Goal: Obtain resource: Obtain resource

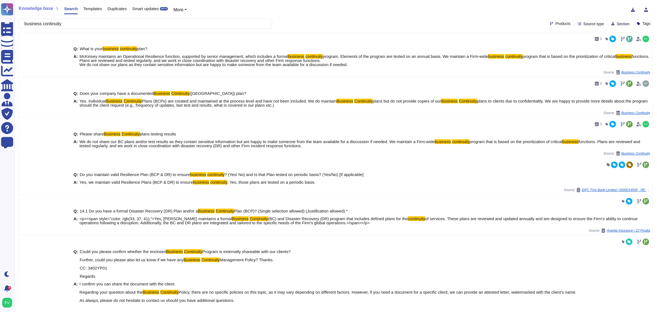
click at [584, 24] on span "Source type" at bounding box center [594, 24] width 21 height 4
click at [592, 78] on span "Templates" at bounding box center [592, 78] width 19 height 5
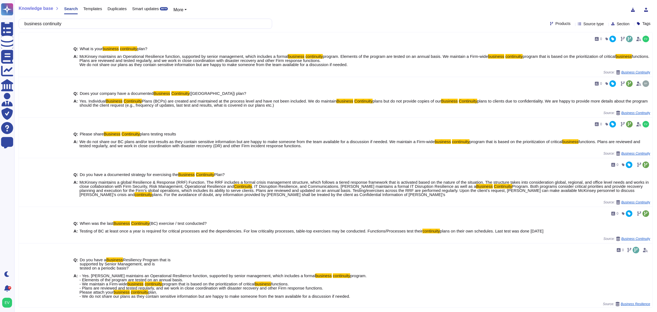
click at [285, 142] on span "We do not share our BC plans and/or test results as they contain sensitive info…" at bounding box center [256, 141] width 355 height 5
click at [80, 22] on input "business continuity" at bounding box center [144, 24] width 245 height 10
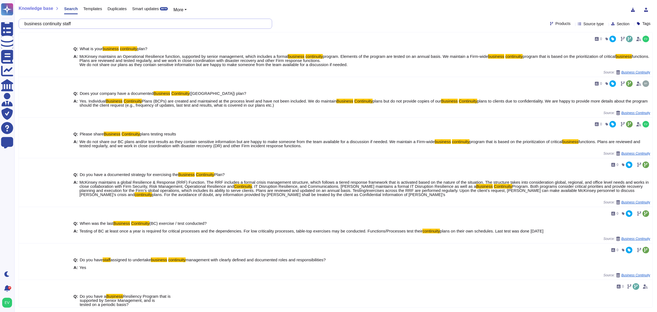
drag, startPoint x: 67, startPoint y: 25, endPoint x: 74, endPoint y: 21, distance: 8.7
click at [74, 21] on input "business continuity staff" at bounding box center [144, 24] width 245 height 10
click at [108, 24] on input "business continuity staff" at bounding box center [144, 24] width 245 height 10
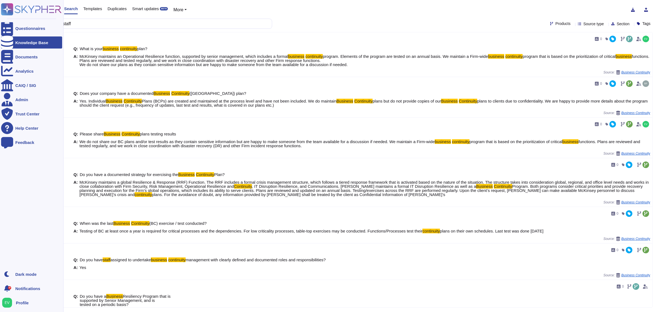
type input "business continuity staff"
click at [24, 44] on div "Knowledge Base" at bounding box center [31, 43] width 33 height 4
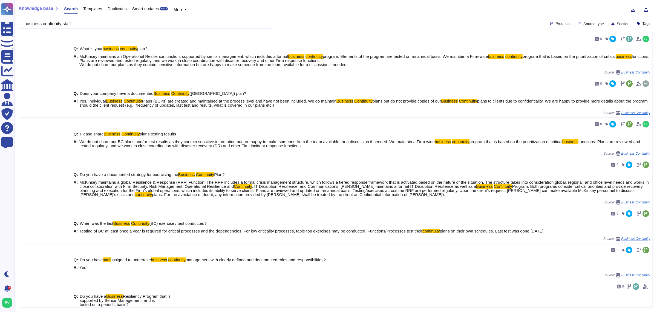
click at [94, 8] on span "Templates" at bounding box center [92, 9] width 19 height 4
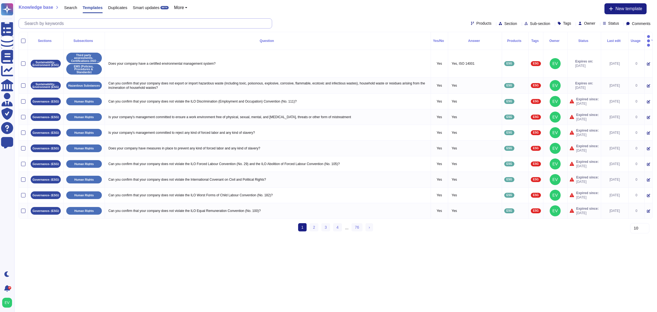
click at [98, 26] on input "text" at bounding box center [147, 24] width 250 height 10
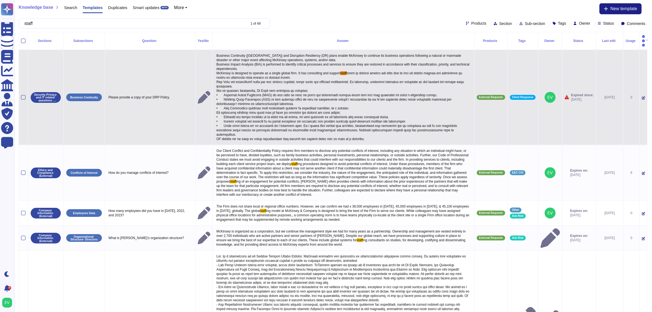
type input "staff"
drag, startPoint x: 211, startPoint y: 67, endPoint x: 329, endPoint y: 70, distance: 117.8
click at [329, 70] on p "Business Continuity ([GEOGRAPHIC_DATA]) and Disruption Resiliency (DR) plans en…" at bounding box center [343, 97] width 257 height 90
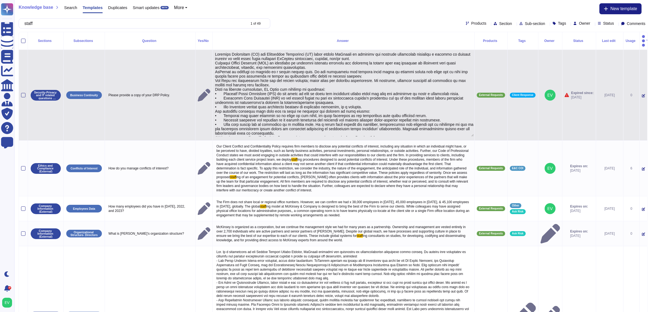
type textarea "Loremips Dolorsitam (CO) adi Elitseddoe Temporinci (UT) labor etdolo MaGnaali e…"
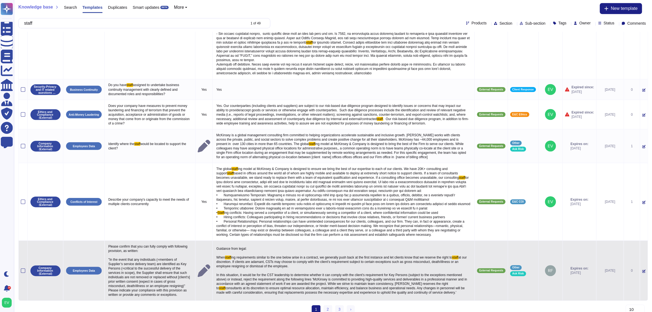
scroll to position [306, 0]
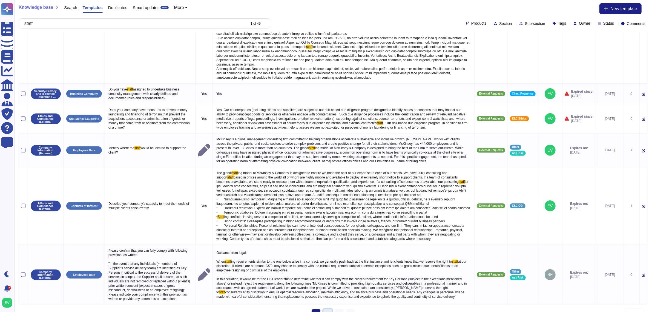
click at [329, 309] on link "2" at bounding box center [327, 313] width 9 height 8
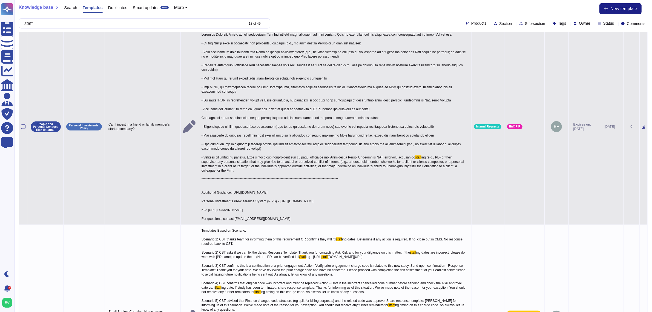
scroll to position [440, 0]
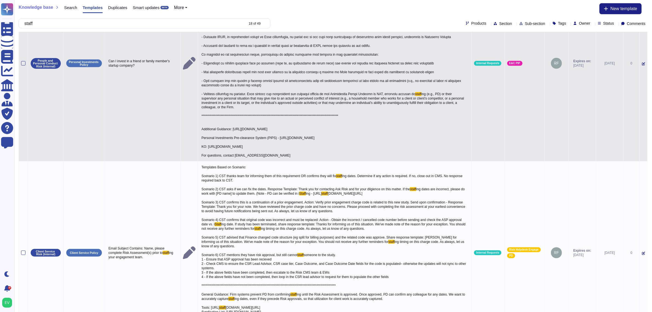
click at [356, 199] on span "[DOMAIN_NAME][URL] Scenario 3) CST confirms this is a continuation of a prior e…" at bounding box center [334, 208] width 265 height 35
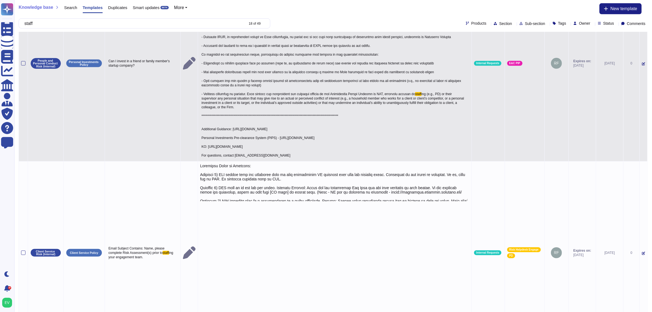
type textarea "Templates Based on Scenario: Scenario 1) CST thanks team for informing them of …"
